Goal: Transaction & Acquisition: Subscribe to service/newsletter

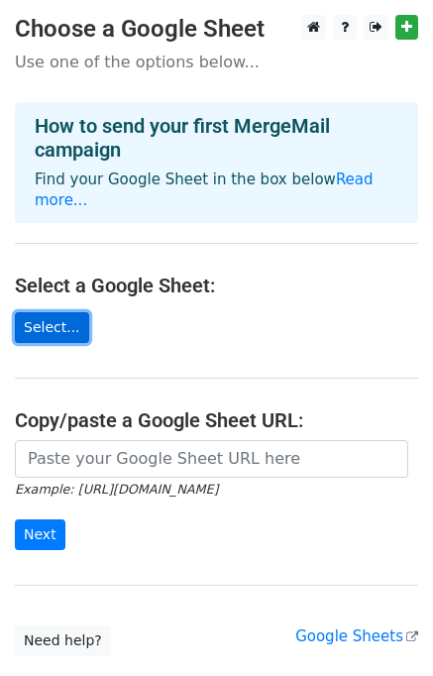
click at [45, 314] on link "Select..." at bounding box center [52, 327] width 74 height 31
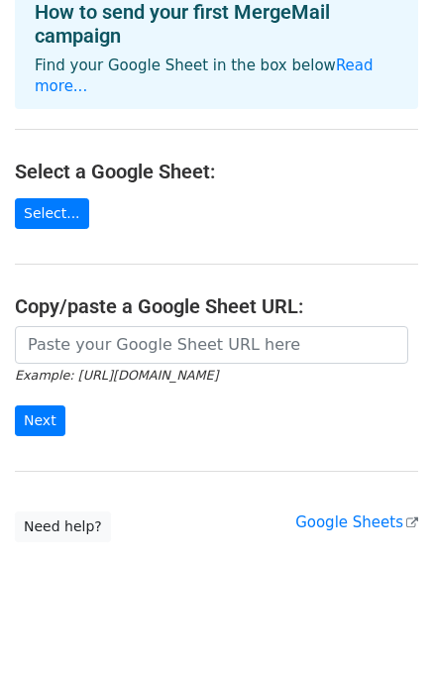
scroll to position [115, 0]
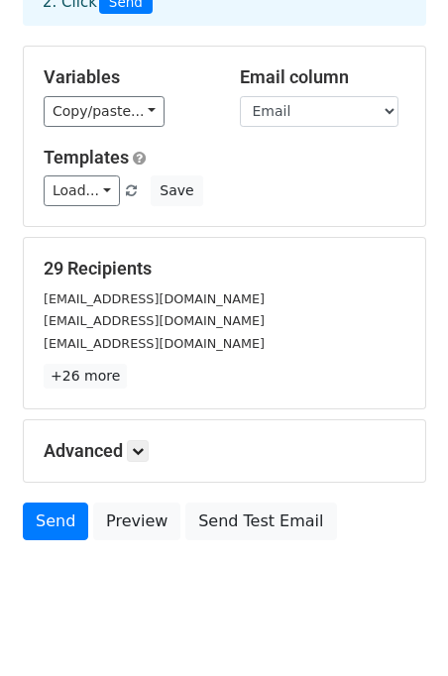
scroll to position [170, 0]
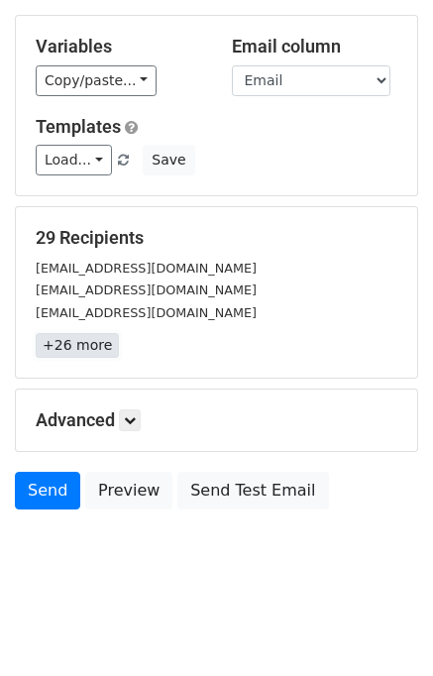
click at [75, 340] on link "+26 more" at bounding box center [77, 345] width 83 height 25
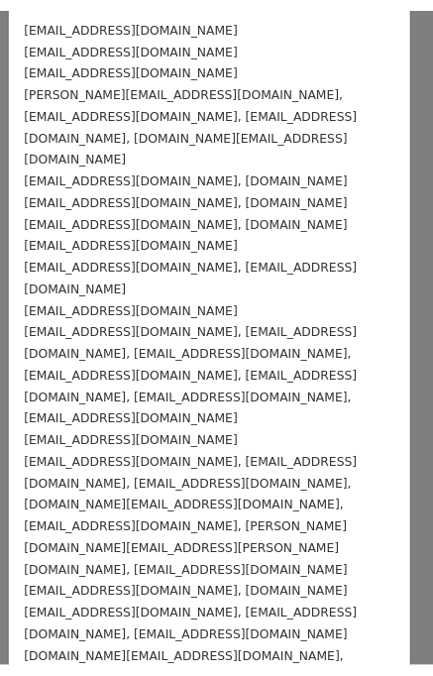
scroll to position [0, 0]
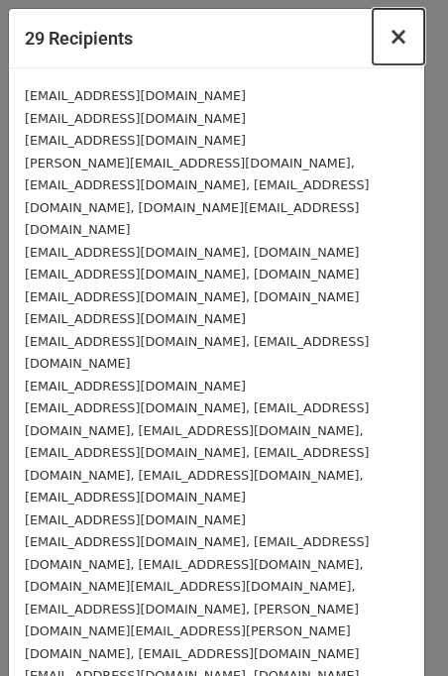
click at [388, 41] on span "×" at bounding box center [398, 37] width 20 height 28
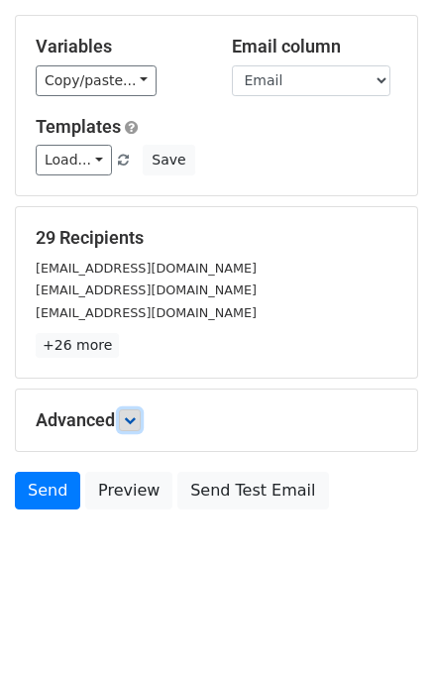
click at [129, 428] on link at bounding box center [130, 420] width 22 height 22
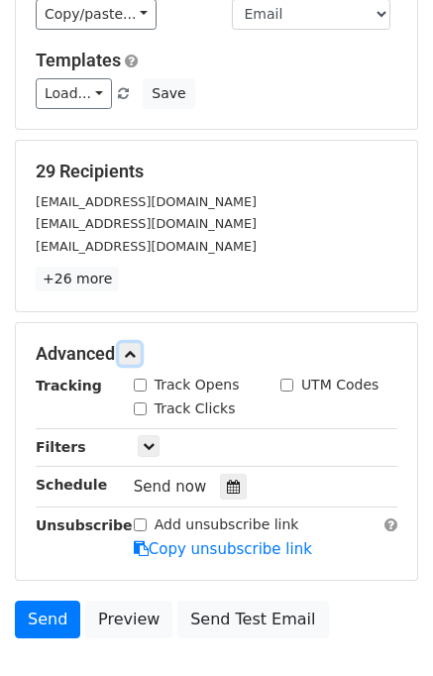
scroll to position [363, 0]
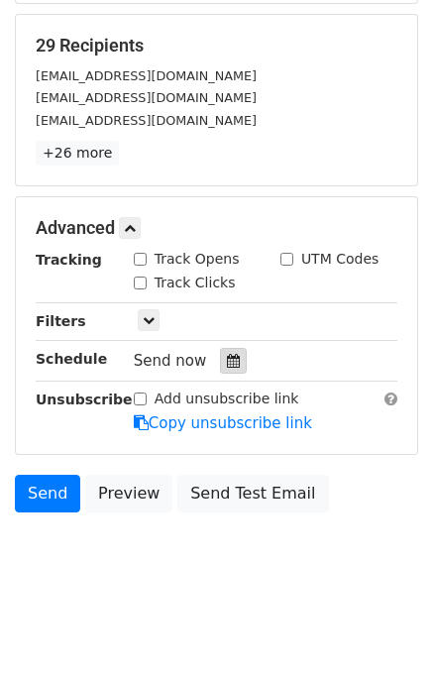
click at [220, 368] on div at bounding box center [233, 361] width 27 height 26
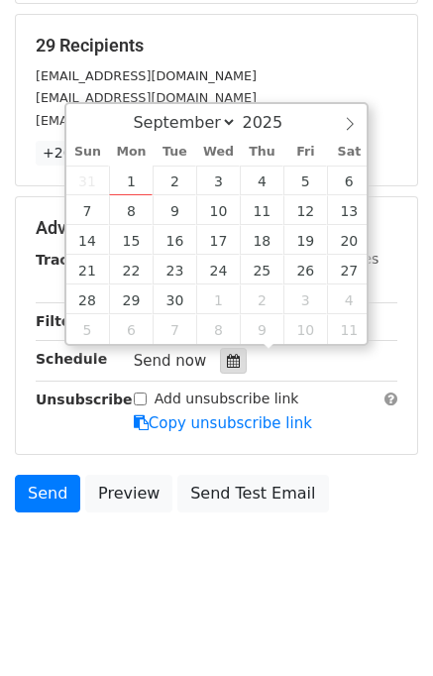
click at [220, 368] on div at bounding box center [233, 361] width 27 height 26
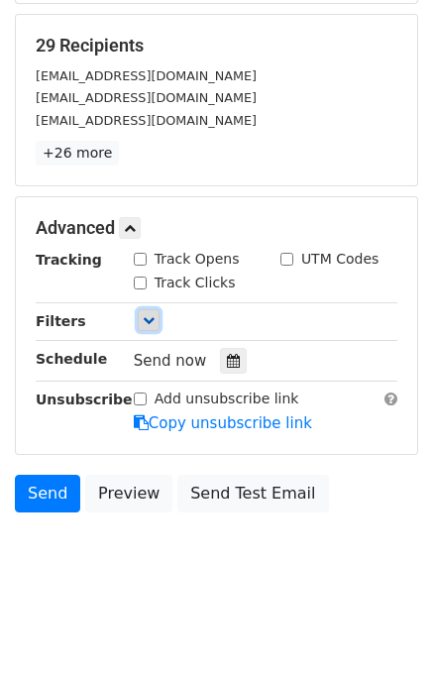
click at [145, 310] on link at bounding box center [149, 320] width 22 height 22
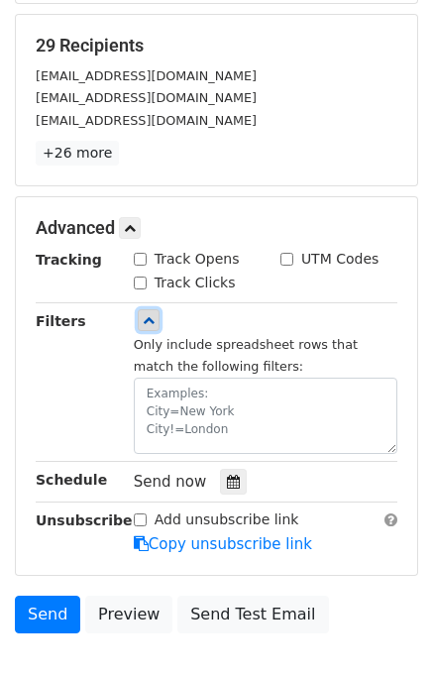
click at [146, 314] on icon at bounding box center [149, 320] width 12 height 12
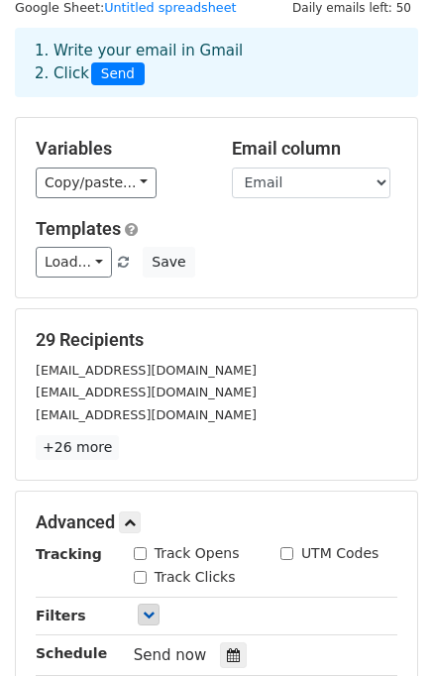
scroll to position [0, 0]
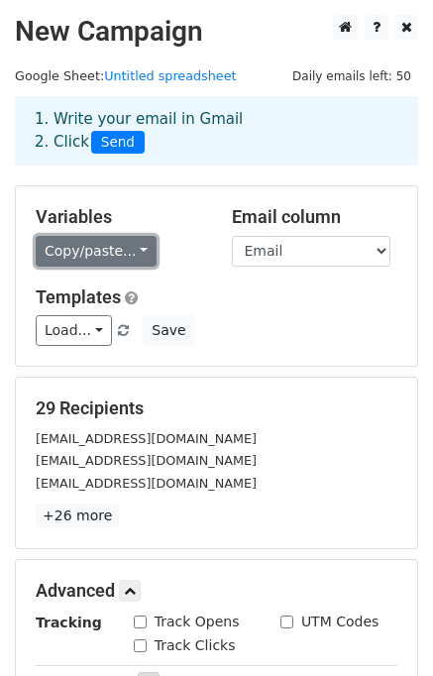
click at [121, 251] on link "Copy/paste..." at bounding box center [96, 251] width 121 height 31
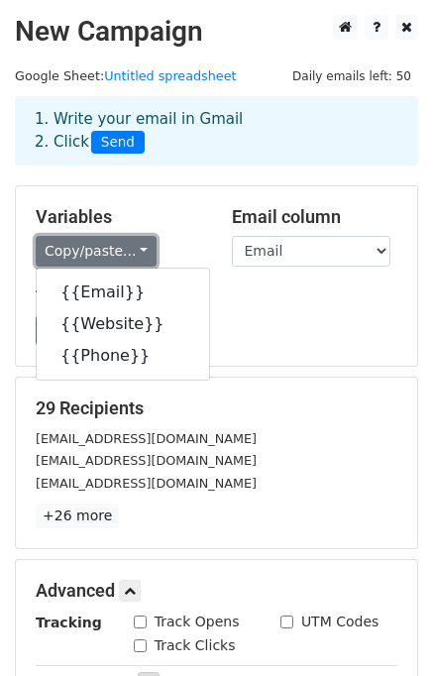
click at [121, 251] on link "Copy/paste..." at bounding box center [96, 251] width 121 height 31
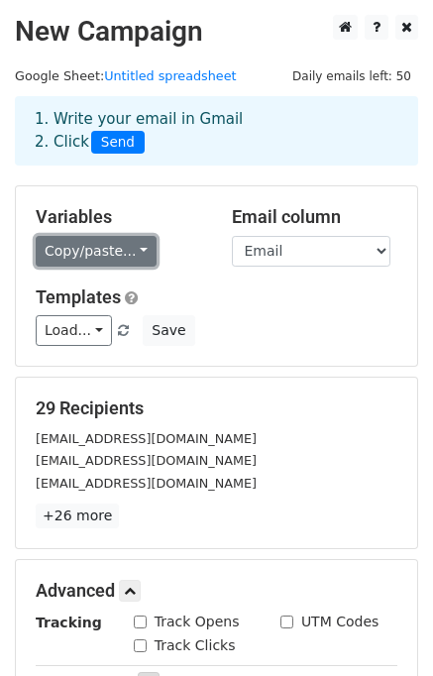
click at [121, 251] on link "Copy/paste..." at bounding box center [96, 251] width 121 height 31
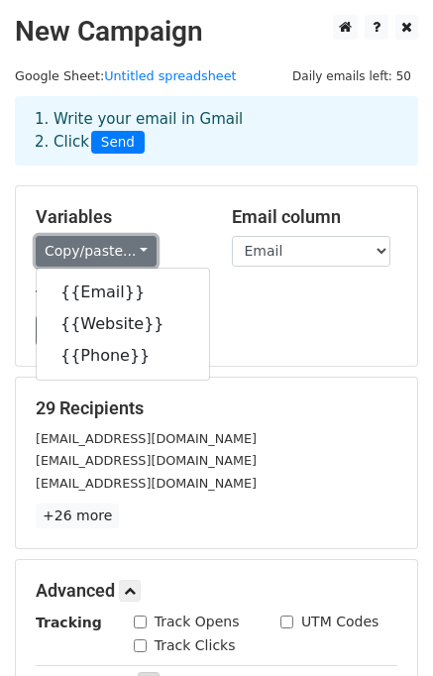
click at [121, 251] on link "Copy/paste..." at bounding box center [96, 251] width 121 height 31
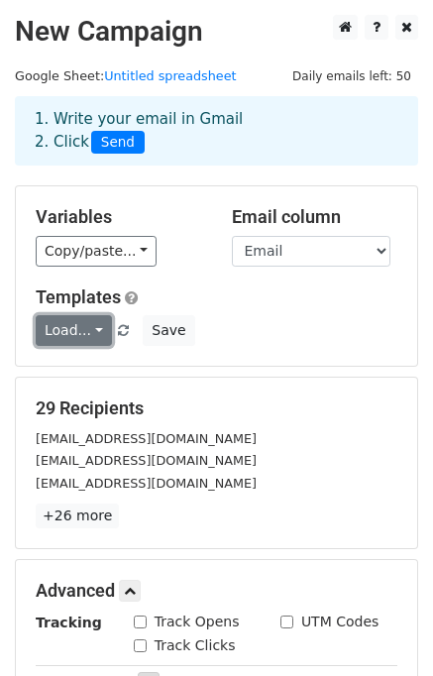
click at [91, 329] on link "Load..." at bounding box center [74, 330] width 76 height 31
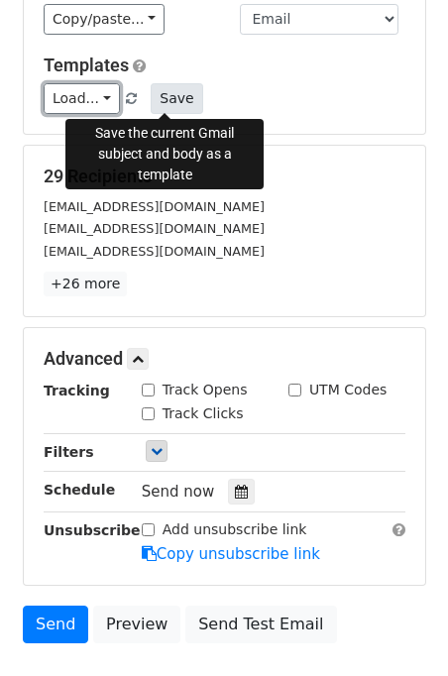
scroll to position [65, 0]
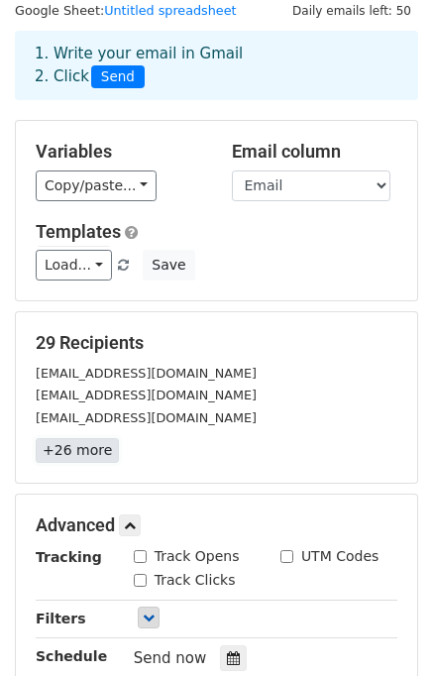
click at [83, 453] on link "+26 more" at bounding box center [77, 450] width 83 height 25
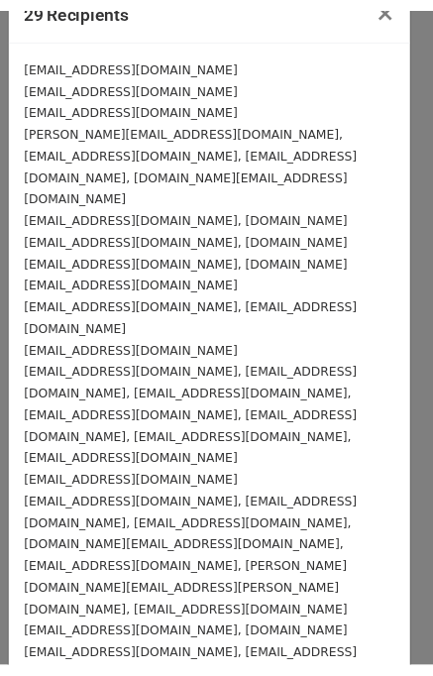
scroll to position [0, 0]
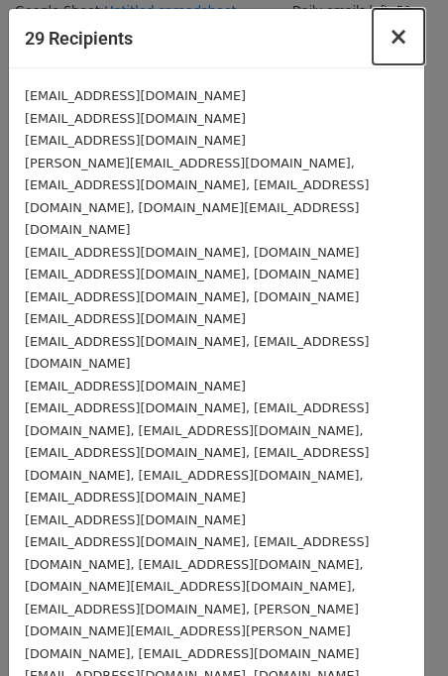
click at [388, 33] on span "×" at bounding box center [398, 37] width 20 height 28
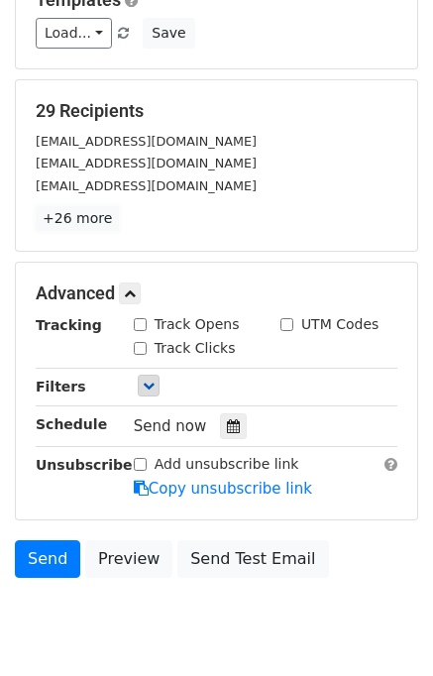
scroll to position [363, 0]
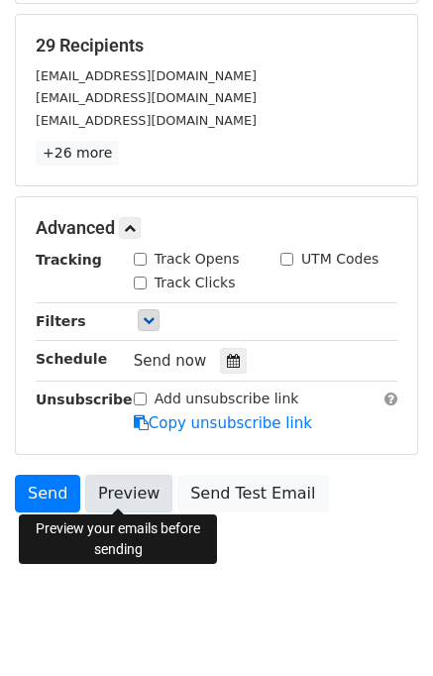
click at [109, 500] on link "Preview" at bounding box center [128, 493] width 87 height 38
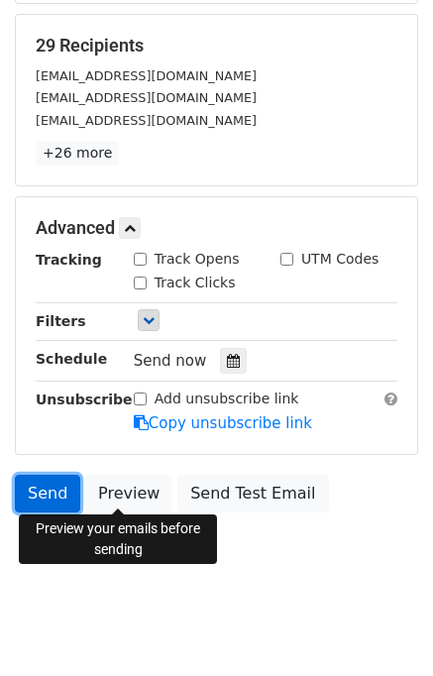
click at [54, 488] on link "Send" at bounding box center [47, 493] width 65 height 38
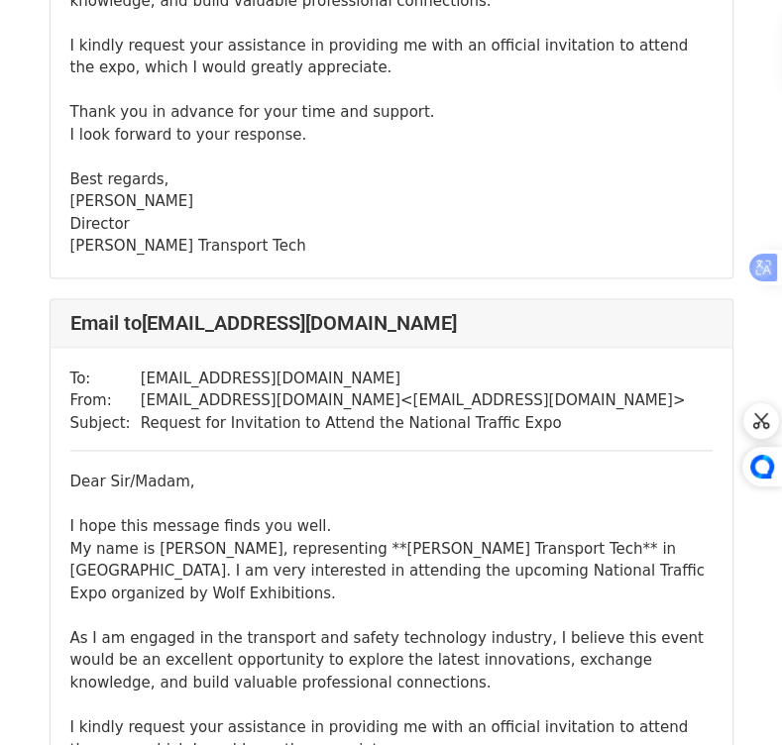
scroll to position [1288, 0]
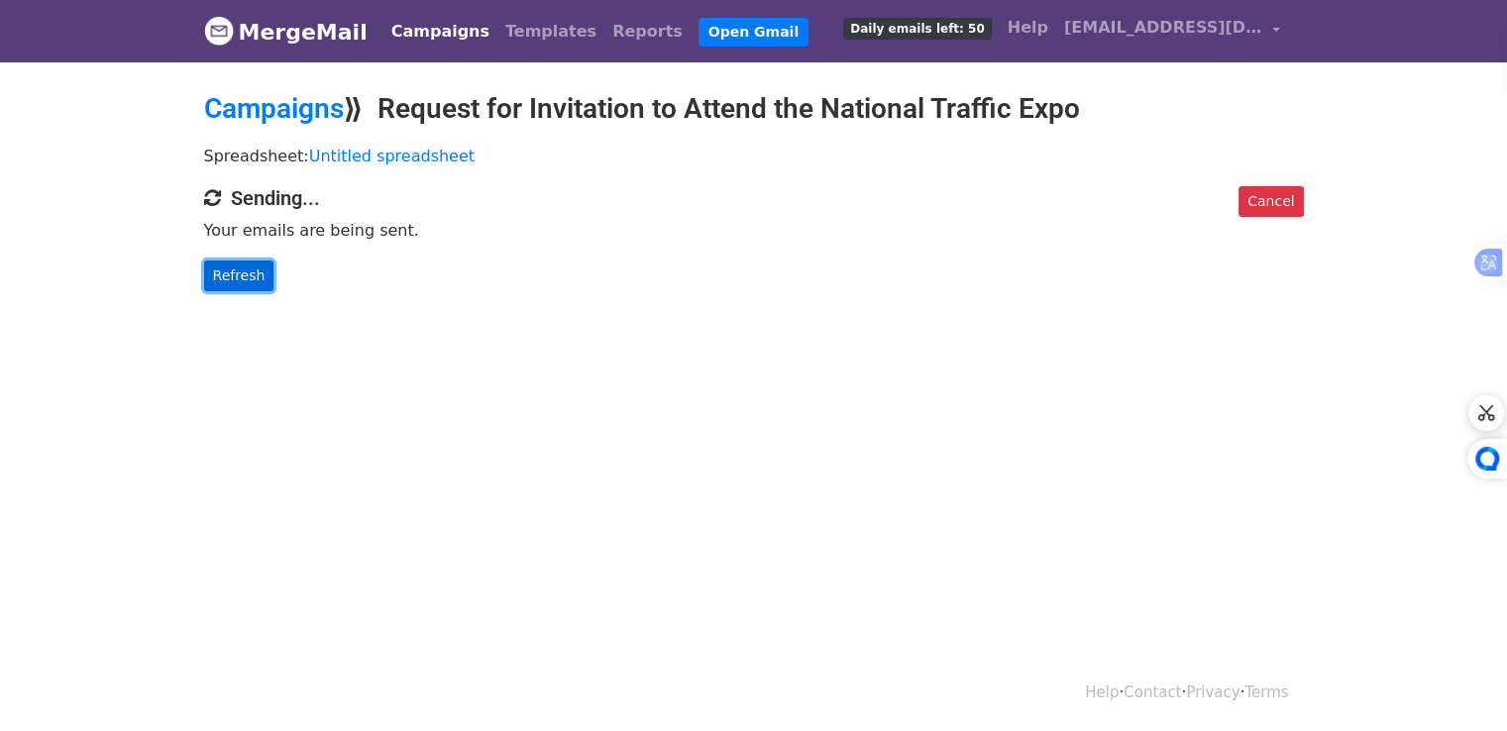
click at [237, 277] on link "Refresh" at bounding box center [239, 276] width 70 height 31
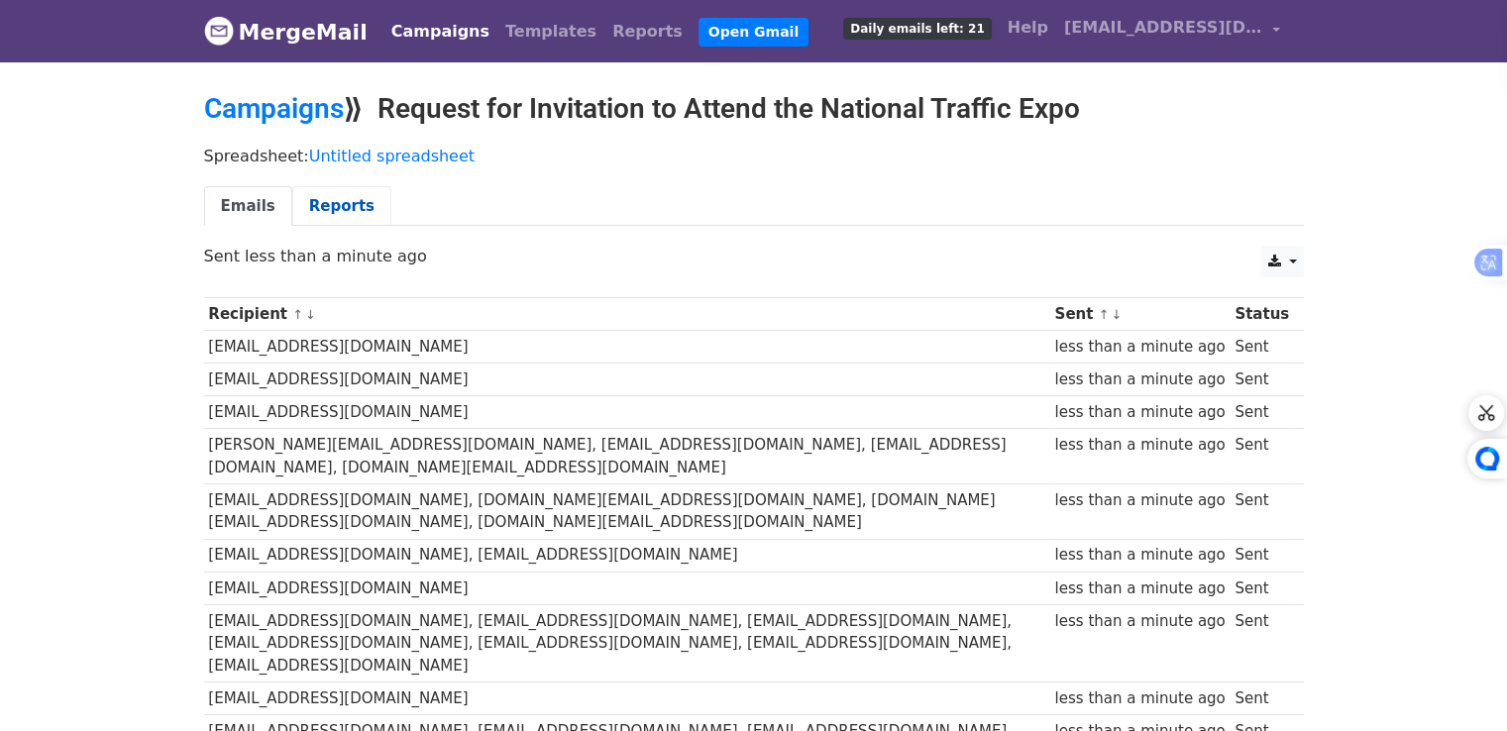
click at [313, 206] on link "Reports" at bounding box center [341, 206] width 99 height 41
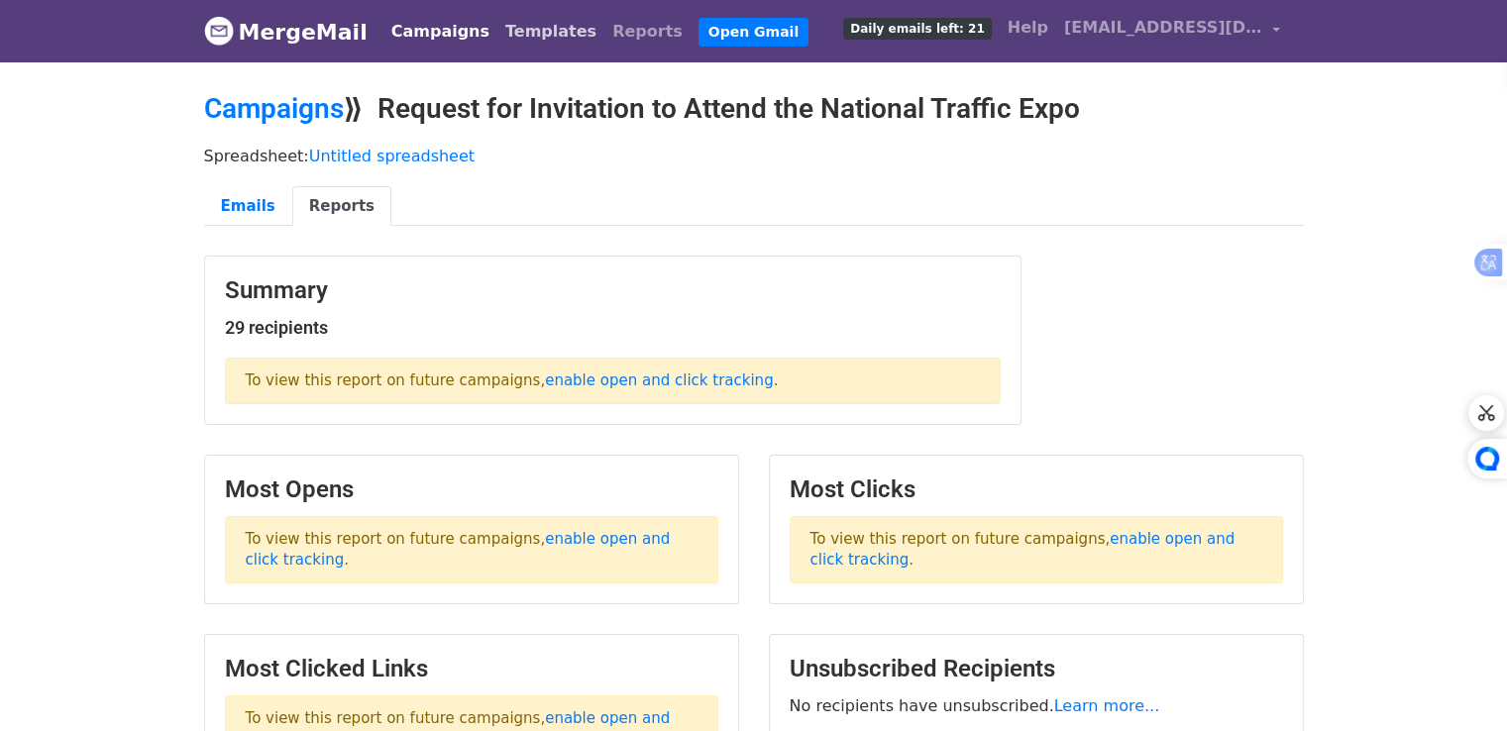
click at [505, 26] on link "Templates" at bounding box center [550, 32] width 107 height 40
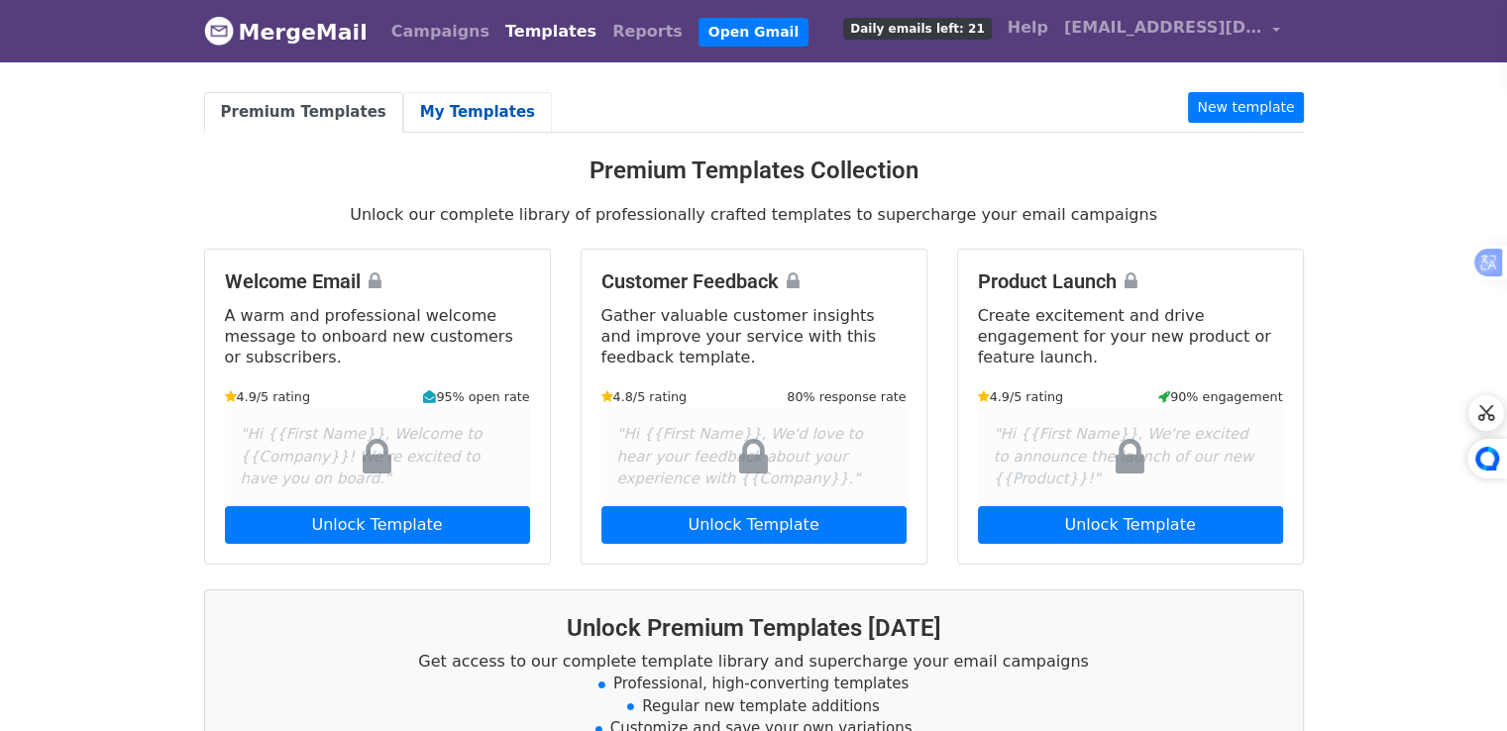
click at [429, 108] on link "My Templates" at bounding box center [477, 112] width 149 height 41
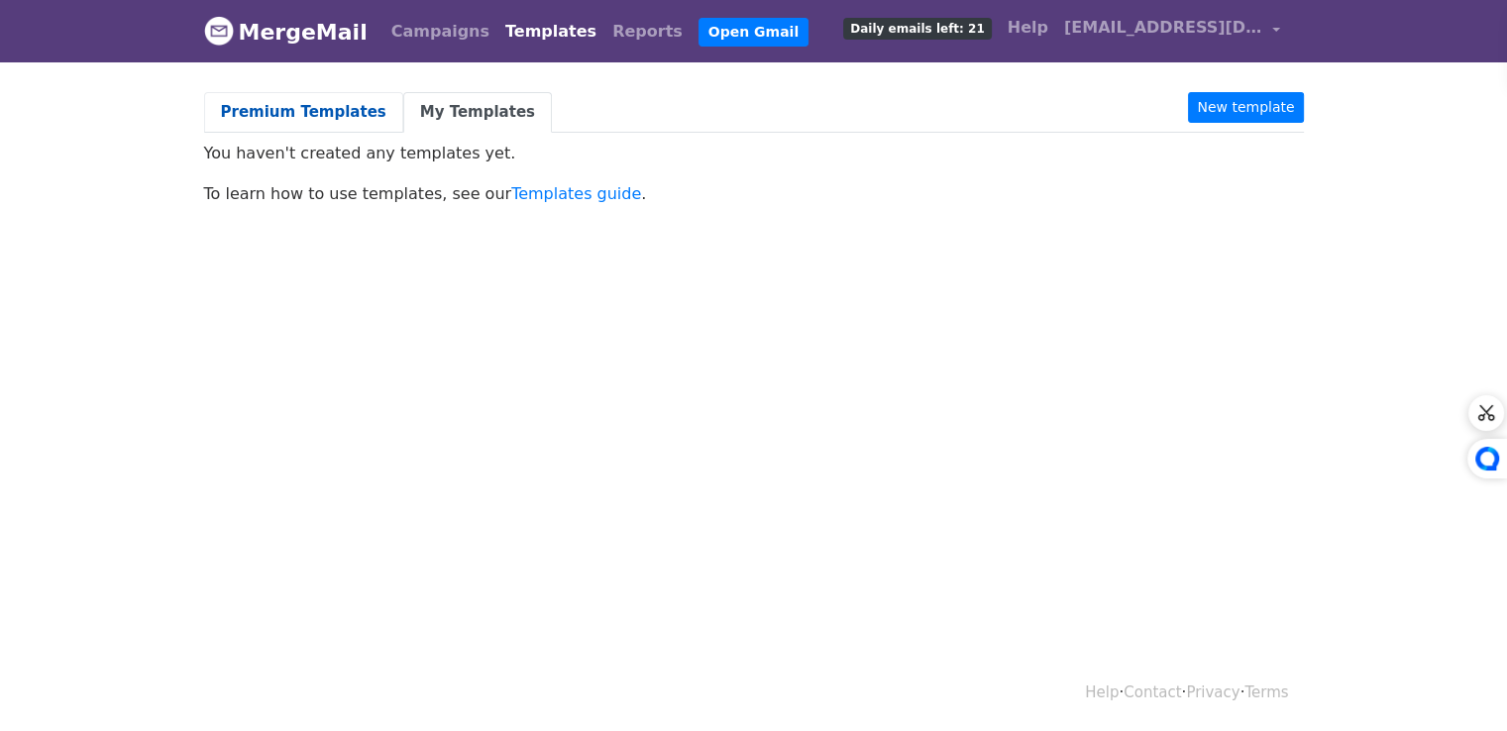
click at [296, 121] on link "Premium Templates" at bounding box center [303, 112] width 199 height 41
